Goal: Task Accomplishment & Management: Manage account settings

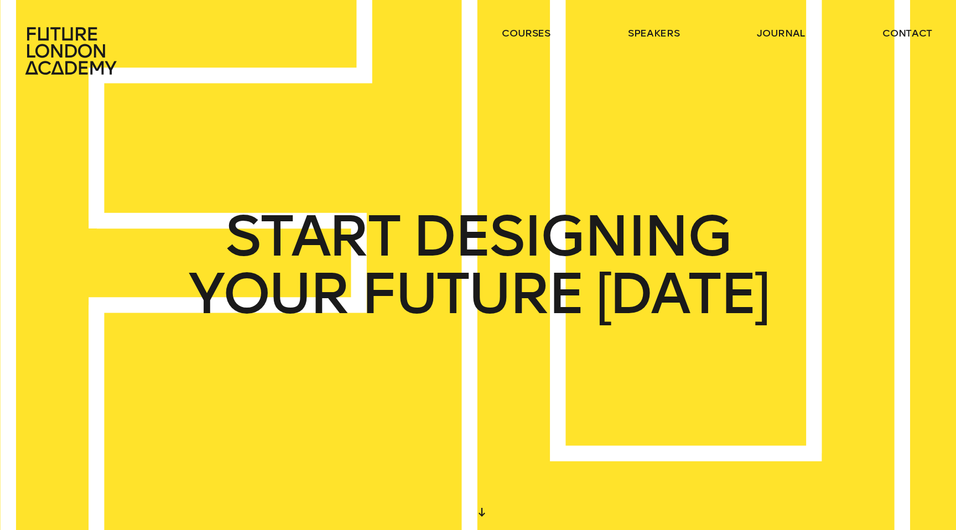
click at [50, 57] on icon at bounding box center [72, 51] width 97 height 49
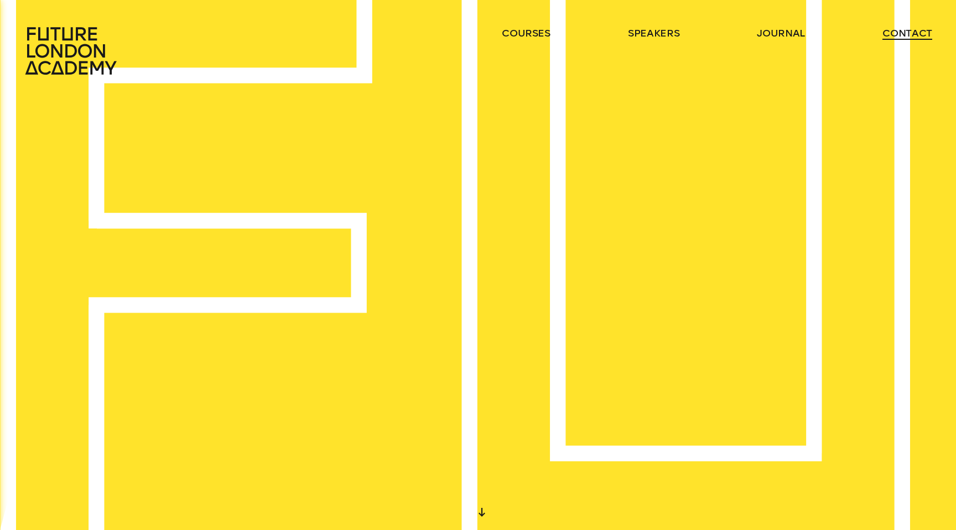
click at [901, 34] on link "contact" at bounding box center [908, 33] width 50 height 13
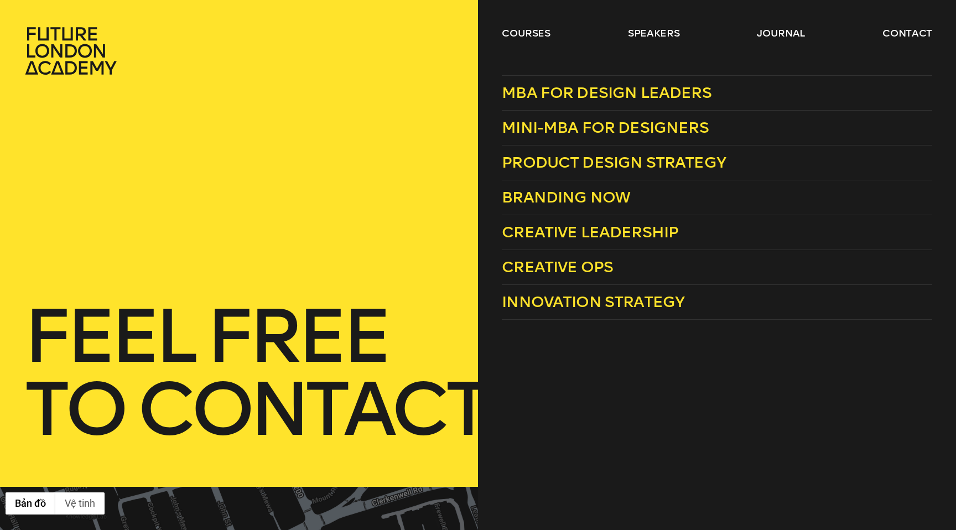
drag, startPoint x: 480, startPoint y: 33, endPoint x: 491, endPoint y: 35, distance: 11.8
click at [484, 33] on div "courses speakers journal contact" at bounding box center [478, 51] width 956 height 49
click at [527, 32] on link "courses" at bounding box center [526, 33] width 49 height 13
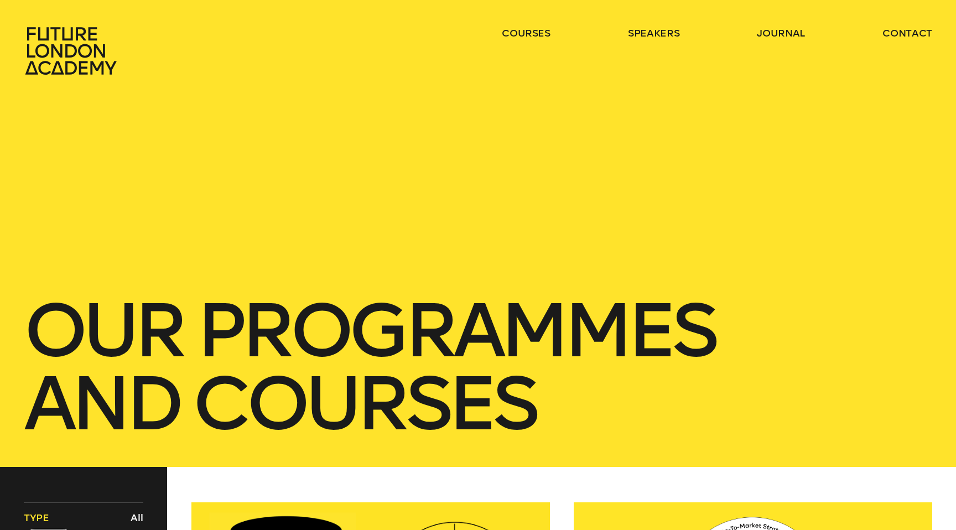
click at [58, 59] on icon at bounding box center [72, 51] width 97 height 49
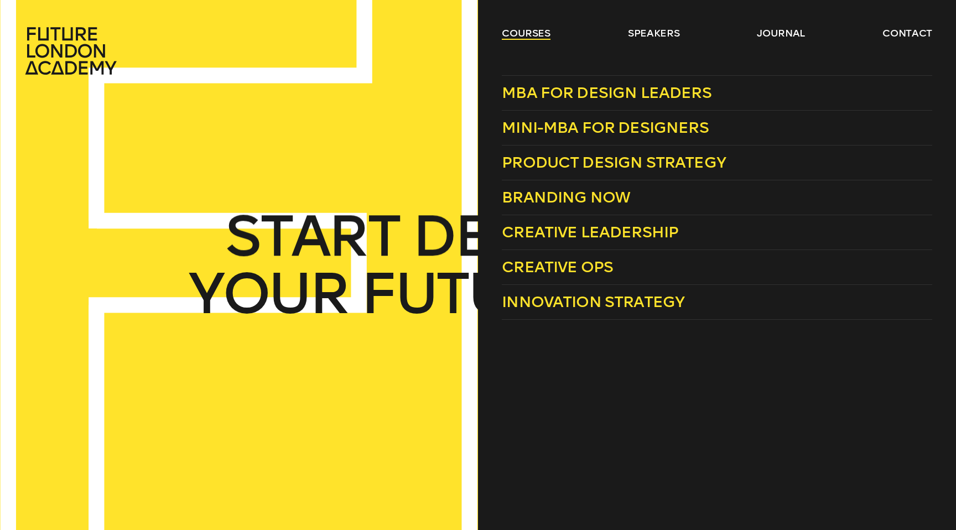
click at [510, 35] on link "courses" at bounding box center [526, 33] width 49 height 13
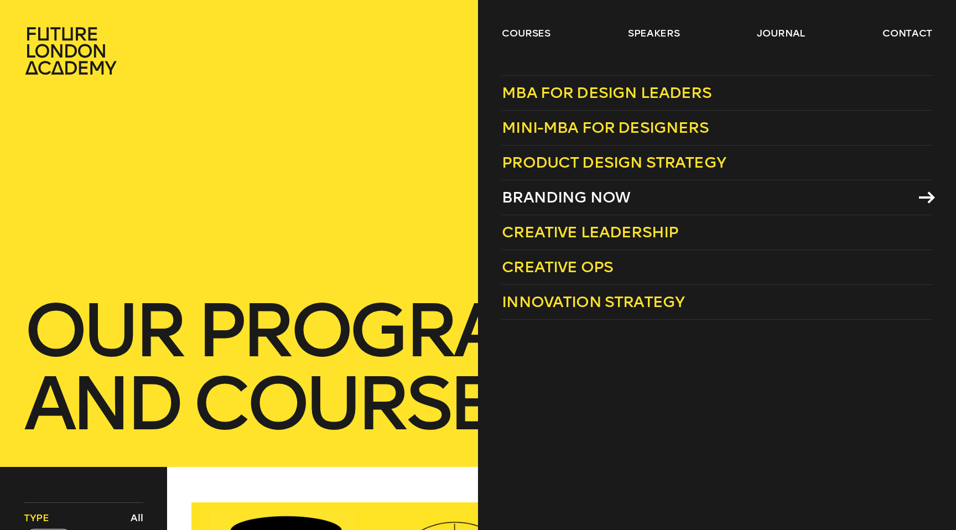
click at [584, 190] on span "Branding Now" at bounding box center [566, 197] width 128 height 18
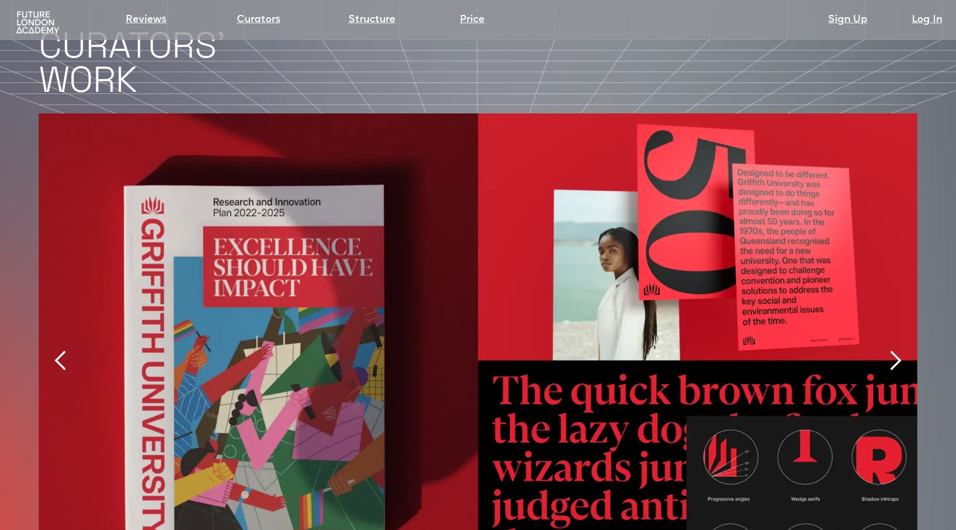
scroll to position [2380, 0]
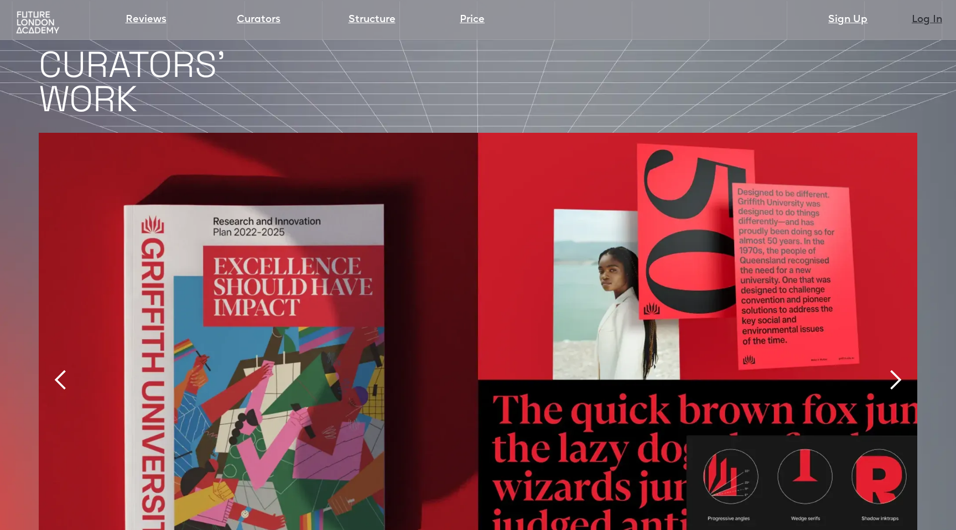
click at [932, 20] on link "Log In" at bounding box center [927, 19] width 30 height 15
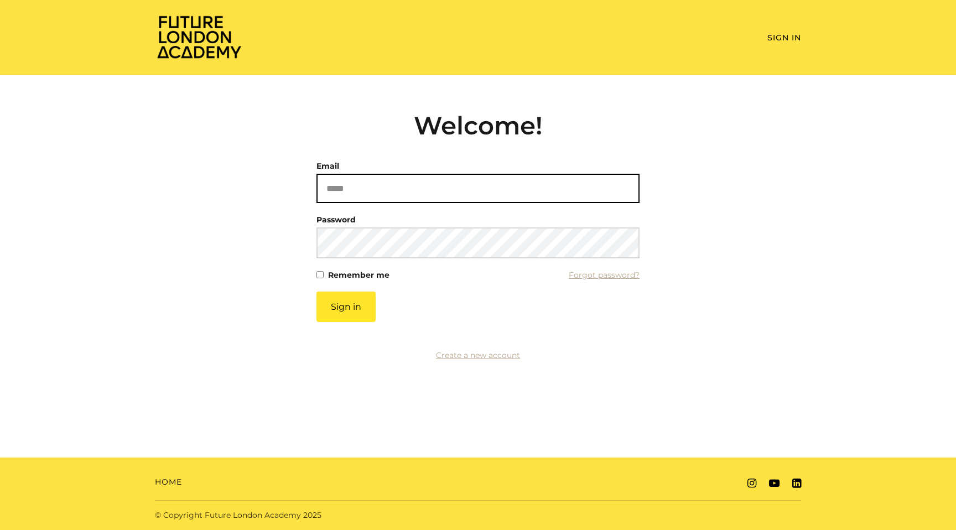
click at [401, 174] on input "Email" at bounding box center [478, 188] width 323 height 29
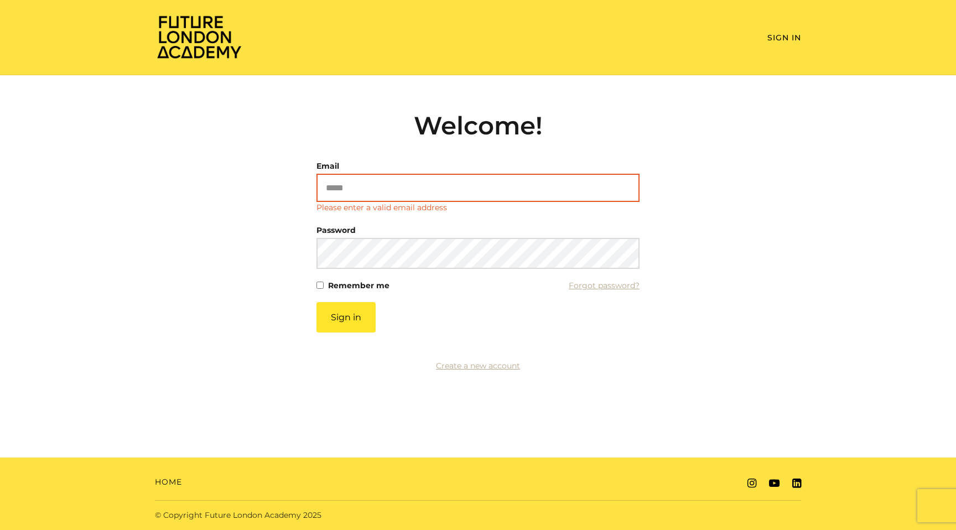
type input "**********"
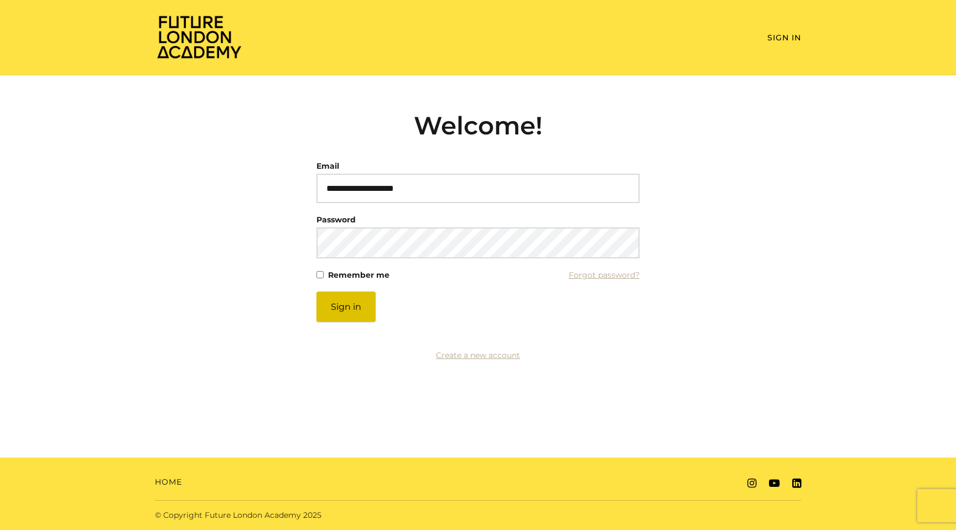
click at [355, 322] on button "Sign in" at bounding box center [346, 307] width 59 height 30
